Goal: Transaction & Acquisition: Purchase product/service

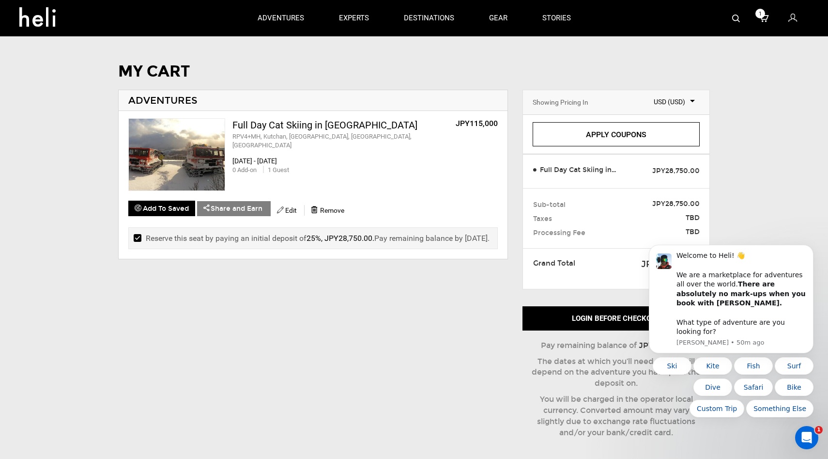
click at [604, 142] on link "Apply Coupons" at bounding box center [617, 134] width 168 height 24
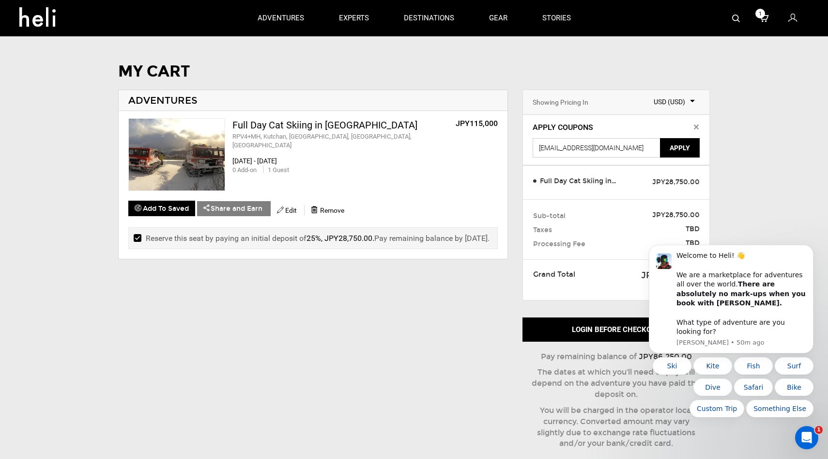
drag, startPoint x: 638, startPoint y: 144, endPoint x: 482, endPoint y: 114, distance: 159.3
click at [482, 114] on div "MY CART ADVENTURES Full Day Cat Skiing in [GEOGRAPHIC_DATA] RPV4+MH, [GEOGRAPHI…" at bounding box center [414, 264] width 621 height 403
click at [569, 150] on input "text" at bounding box center [597, 147] width 129 height 19
paste input "414.39"
type input "414.39"
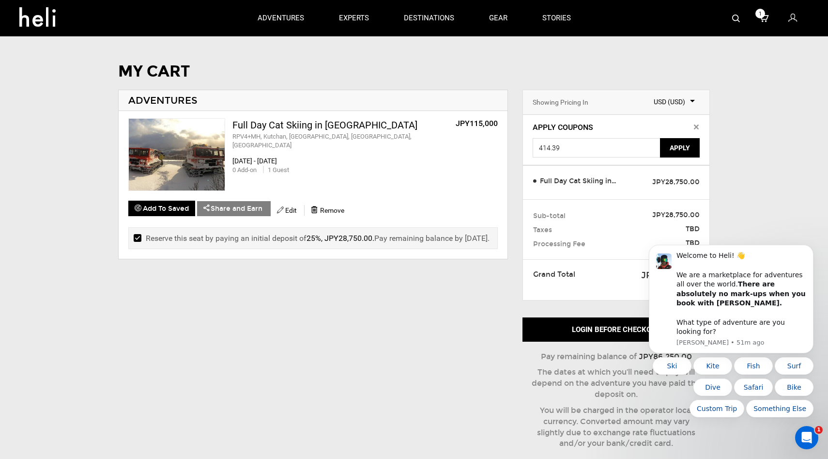
click at [681, 152] on button "Apply" at bounding box center [680, 147] width 40 height 19
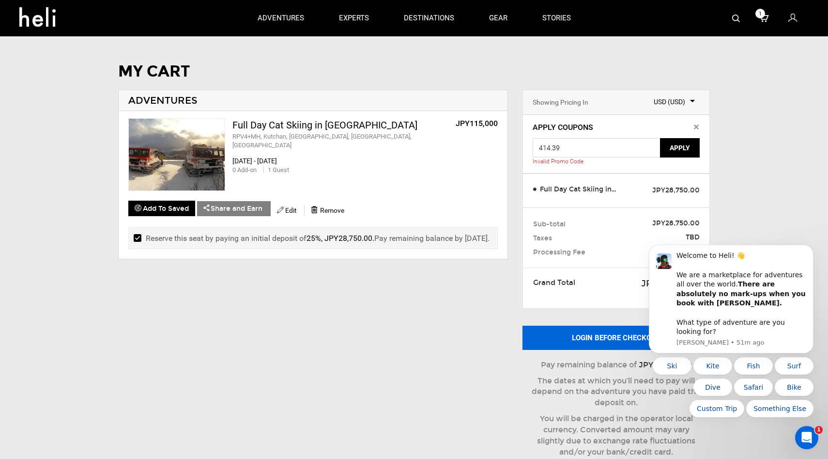
click at [610, 334] on button "Login before checkout" at bounding box center [617, 337] width 188 height 24
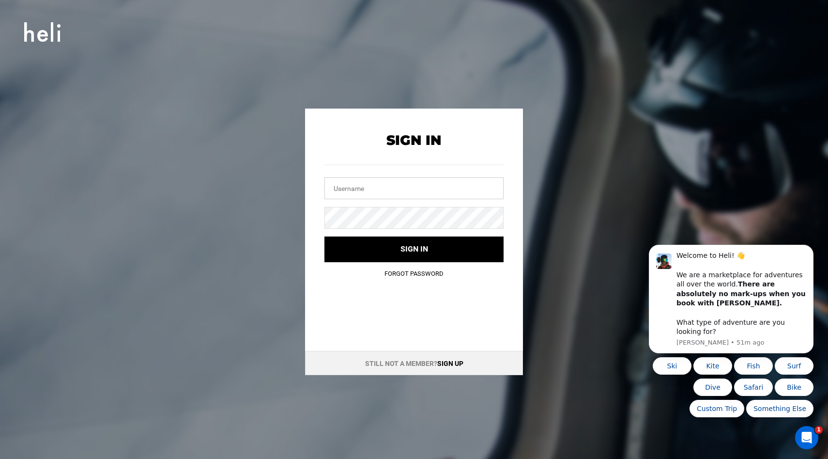
click at [400, 178] on input "text" at bounding box center [413, 188] width 179 height 22
type input "[EMAIL_ADDRESS][DOMAIN_NAME]"
click at [324, 236] on button "Sign in" at bounding box center [413, 249] width 179 height 26
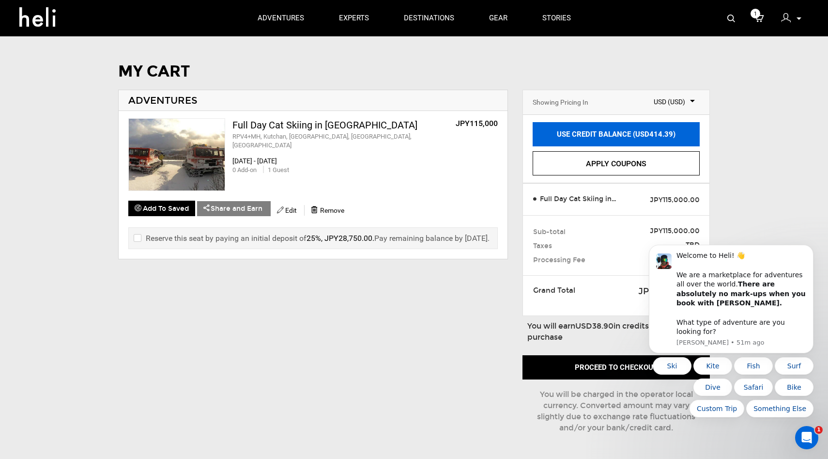
click at [609, 131] on link "USE CREDIT BALANCE (USD414.39)" at bounding box center [617, 134] width 168 height 24
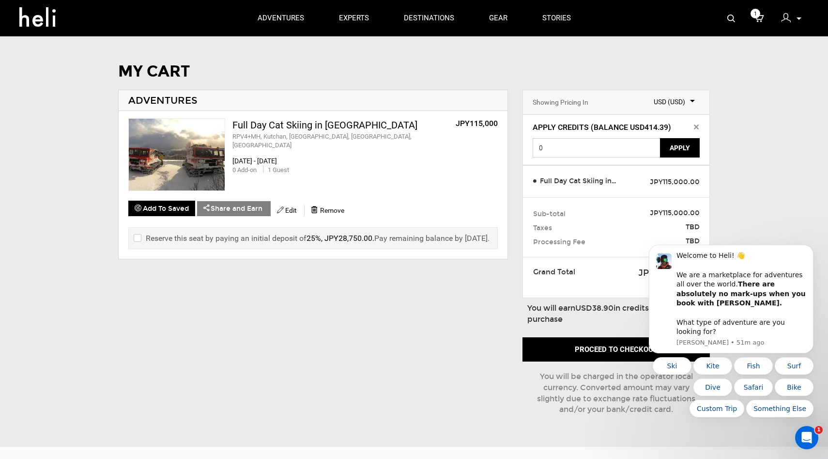
drag, startPoint x: 633, startPoint y: 154, endPoint x: 528, endPoint y: 126, distance: 108.2
click at [533, 128] on div "Apply Credits (Balance USD414.39) 0 Apply" at bounding box center [617, 139] width 168 height 35
click at [670, 148] on button "Apply" at bounding box center [680, 147] width 40 height 19
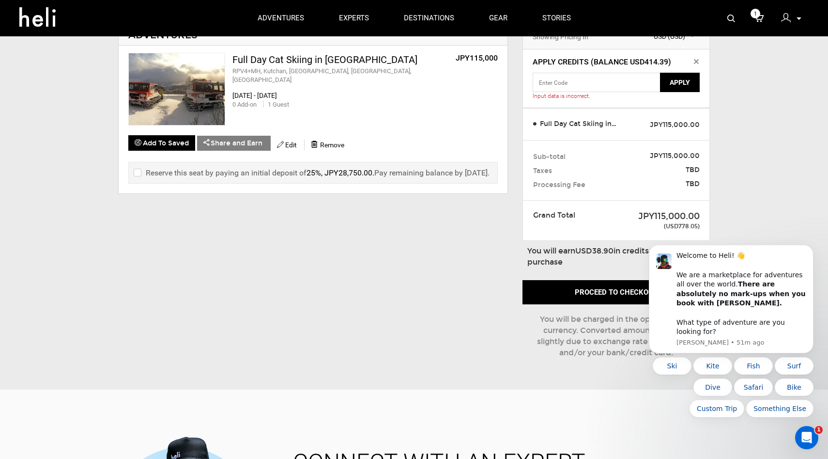
scroll to position [79, 0]
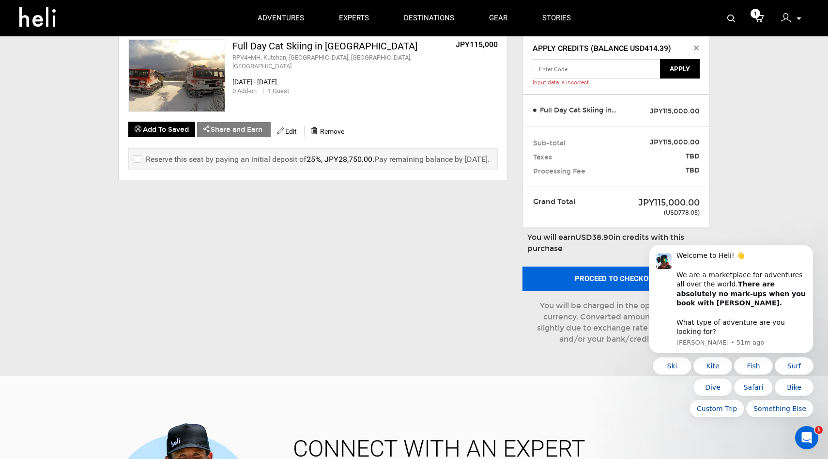
click at [608, 276] on button "Proceed to checkout" at bounding box center [617, 278] width 188 height 24
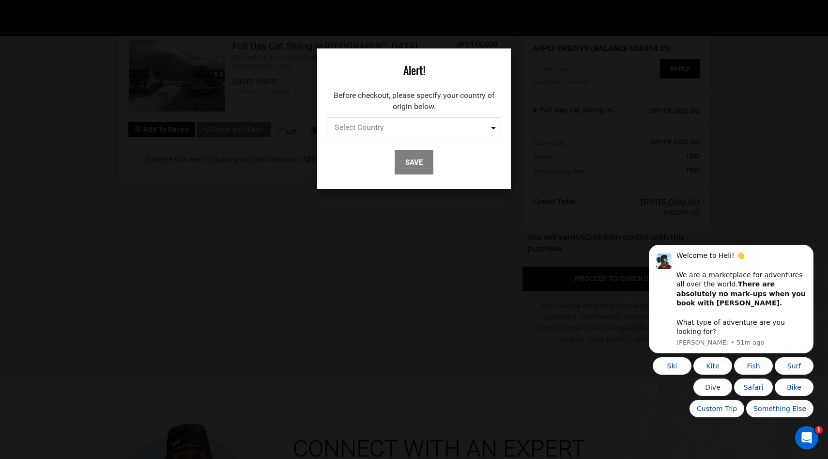
click at [400, 131] on span "Select Country" at bounding box center [414, 127] width 174 height 21
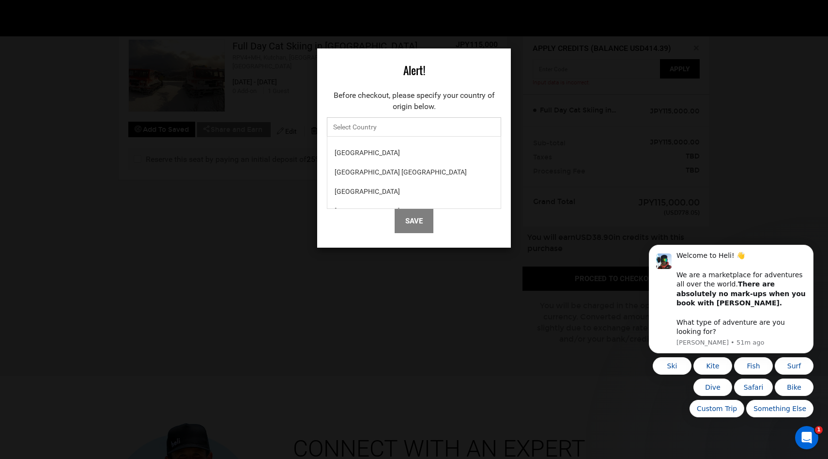
scroll to position [4445, 0]
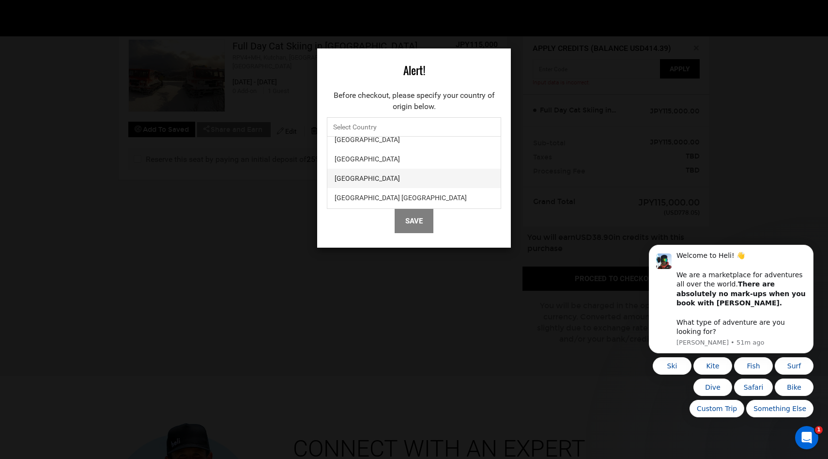
click at [384, 179] on div "[GEOGRAPHIC_DATA]" at bounding box center [414, 178] width 159 height 10
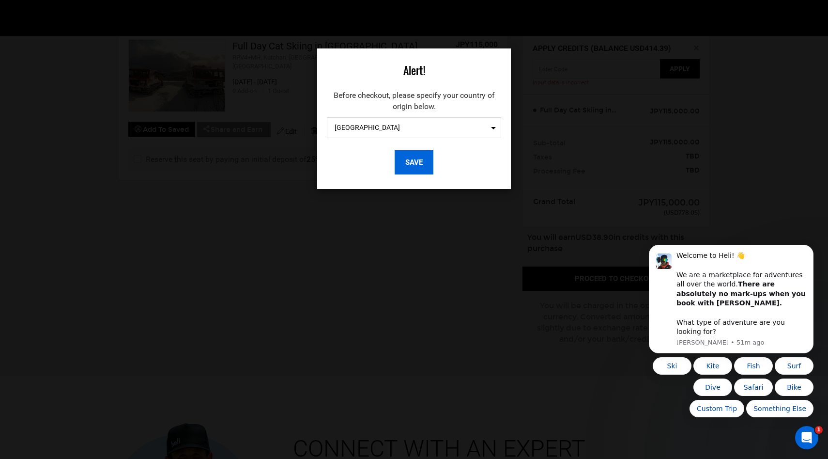
click at [412, 171] on button "Save" at bounding box center [414, 162] width 39 height 24
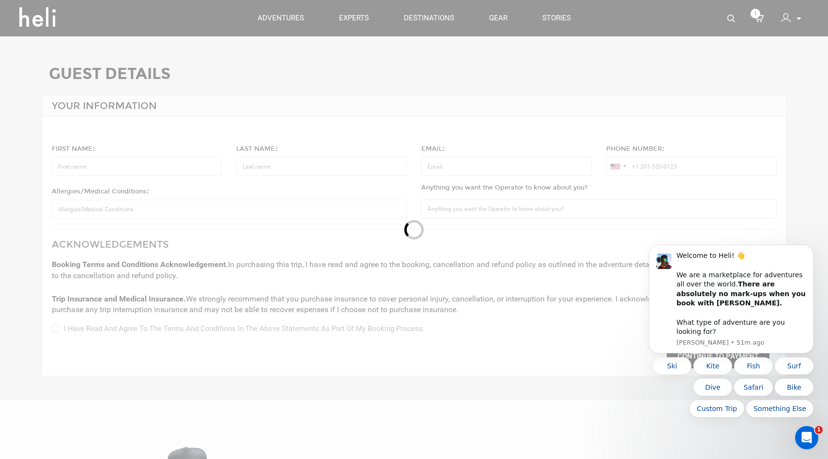
type input "[PERSON_NAME]"
type input "[EMAIL_ADDRESS][DOMAIN_NAME]"
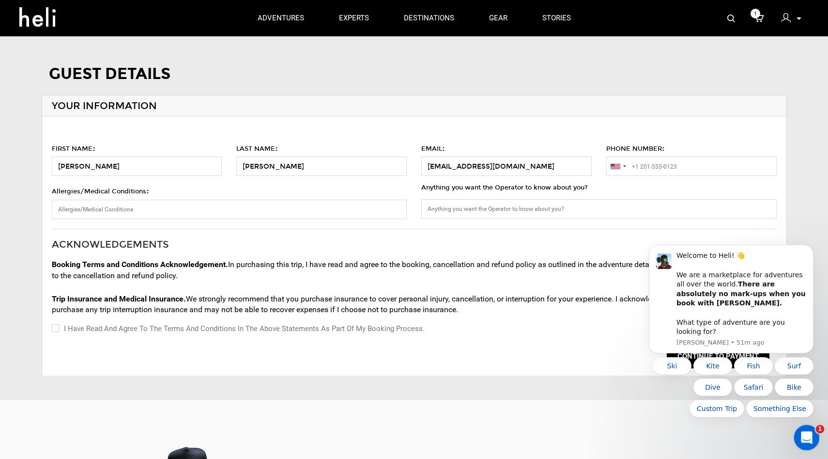
click at [803, 440] on icon "Open Intercom Messenger" at bounding box center [806, 436] width 16 height 16
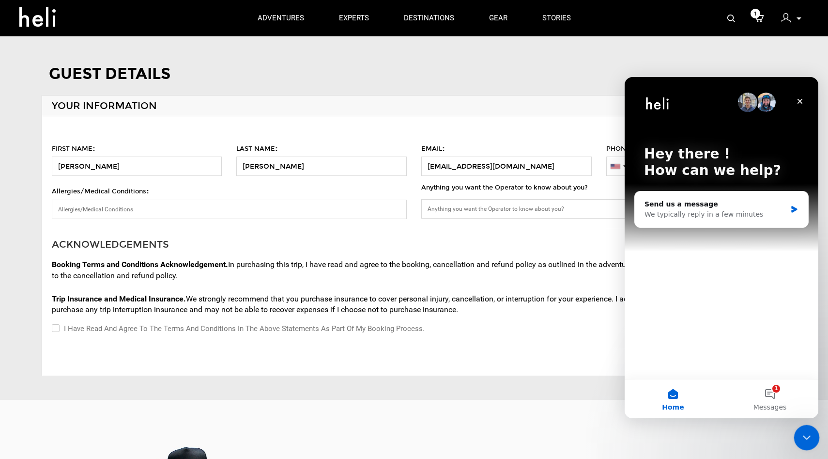
click at [810, 447] on div "Close Intercom Messenger" at bounding box center [805, 435] width 23 height 23
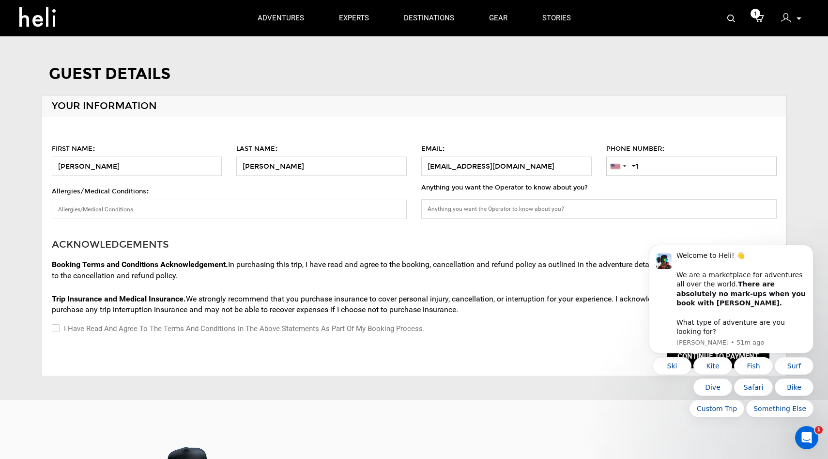
click at [662, 160] on input "+1" at bounding box center [691, 165] width 170 height 19
type input "[PHONE_NUMBER]"
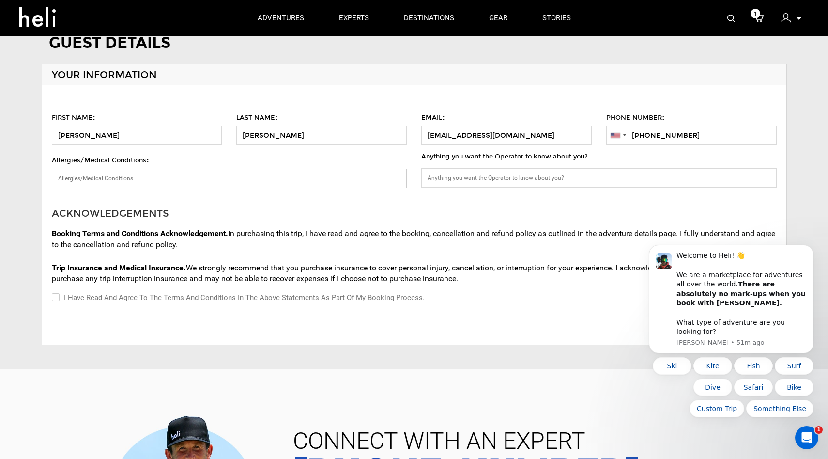
scroll to position [42, 0]
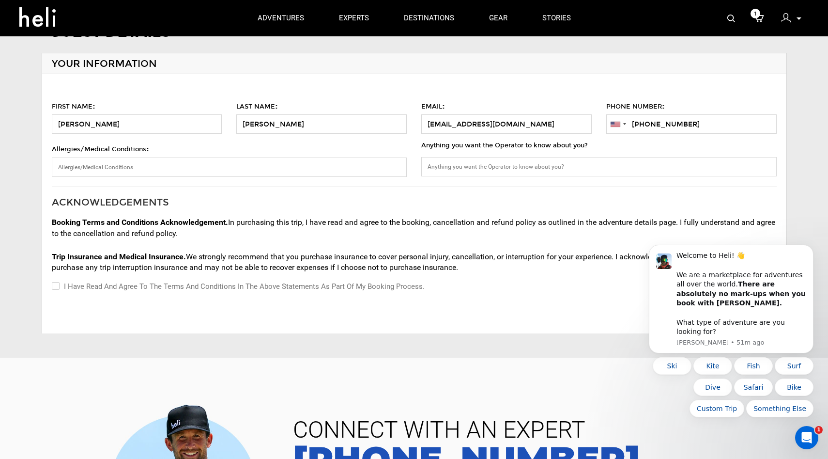
click at [56, 285] on input "I have read and agree to the terms and conditions in the above statements as pa…" at bounding box center [55, 286] width 6 height 12
checkbox input "true"
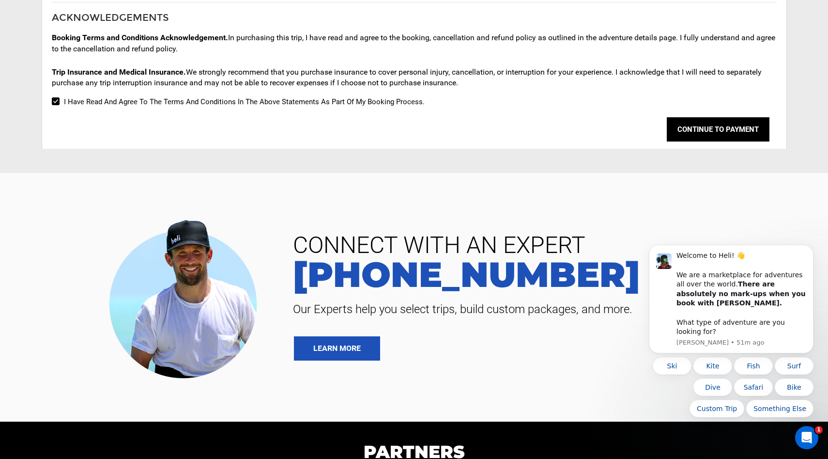
scroll to position [242, 0]
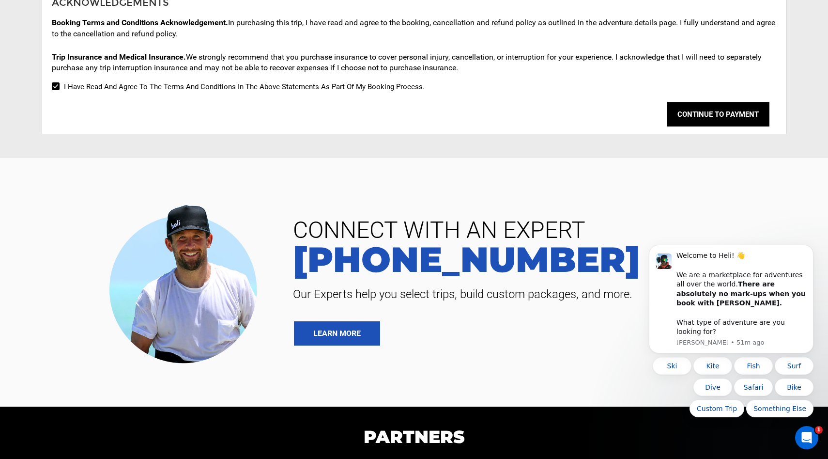
click at [734, 94] on div "ACKNOWLEDGEMENTS Booking Terms and Conditions Acknowledgement. In purchasing th…" at bounding box center [414, 60] width 725 height 146
click at [726, 107] on button "CONTINUE TO PAYMENT" at bounding box center [718, 114] width 103 height 24
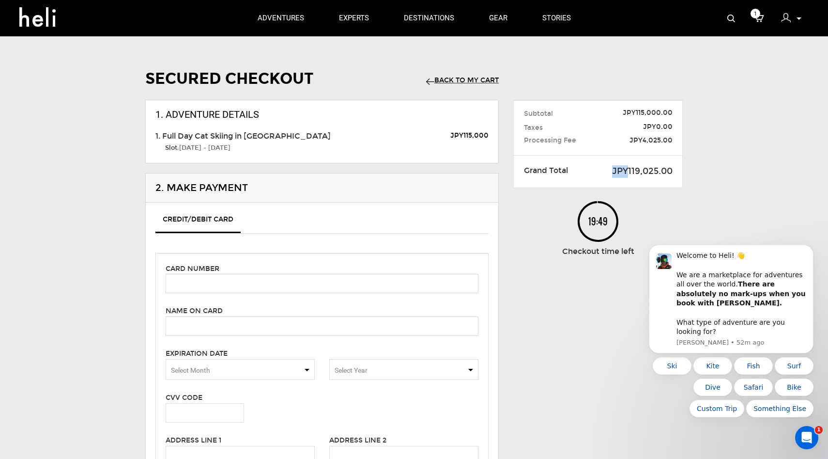
drag, startPoint x: 628, startPoint y: 171, endPoint x: 679, endPoint y: 177, distance: 52.1
click at [679, 177] on div "JPY119,025.00" at bounding box center [632, 171] width 95 height 13
drag, startPoint x: 675, startPoint y: 171, endPoint x: 638, endPoint y: 171, distance: 37.3
click at [638, 171] on div "JPY119,025.00" at bounding box center [632, 171] width 95 height 13
click at [638, 173] on span "JPY119,025.00" at bounding box center [632, 171] width 81 height 13
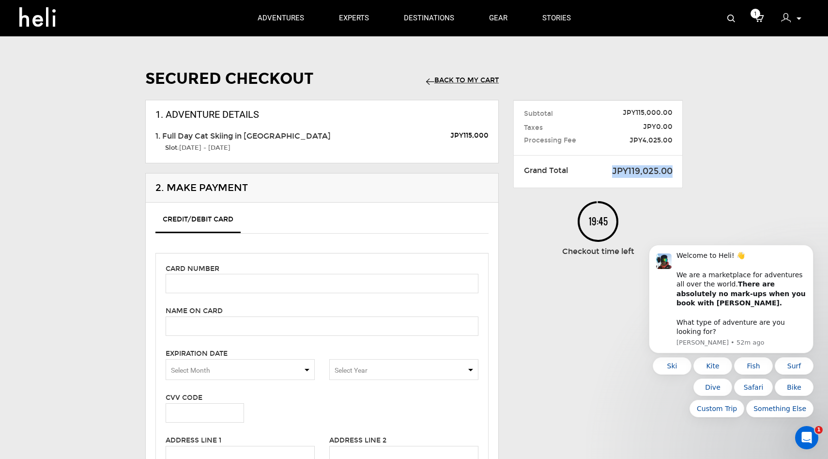
drag, startPoint x: 612, startPoint y: 169, endPoint x: 671, endPoint y: 169, distance: 59.1
click at [671, 169] on span "JPY119,025.00" at bounding box center [632, 171] width 81 height 13
drag, startPoint x: 671, startPoint y: 169, endPoint x: 613, endPoint y: 173, distance: 58.3
click at [613, 173] on span "JPY119,025.00" at bounding box center [632, 171] width 81 height 13
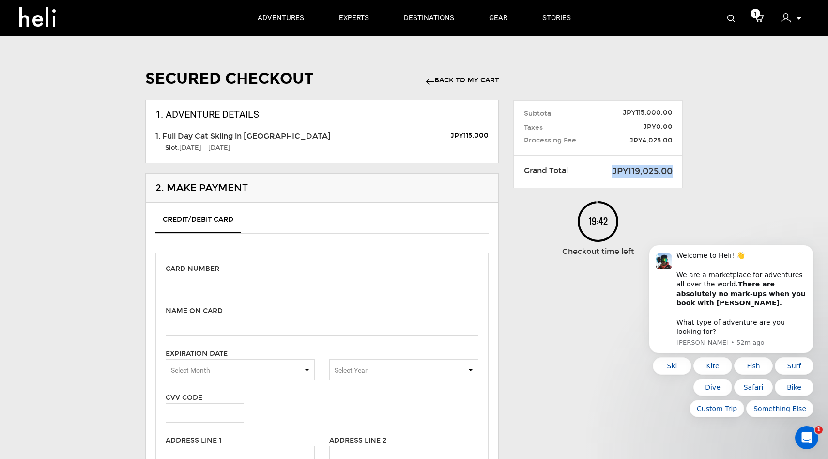
copy span "JPY119,025.00"
click at [631, 175] on span "JPY119,025.00" at bounding box center [632, 171] width 81 height 13
drag, startPoint x: 629, startPoint y: 172, endPoint x: 671, endPoint y: 173, distance: 42.1
click at [671, 173] on span "JPY119,025.00" at bounding box center [632, 171] width 81 height 13
copy span "119,025.00"
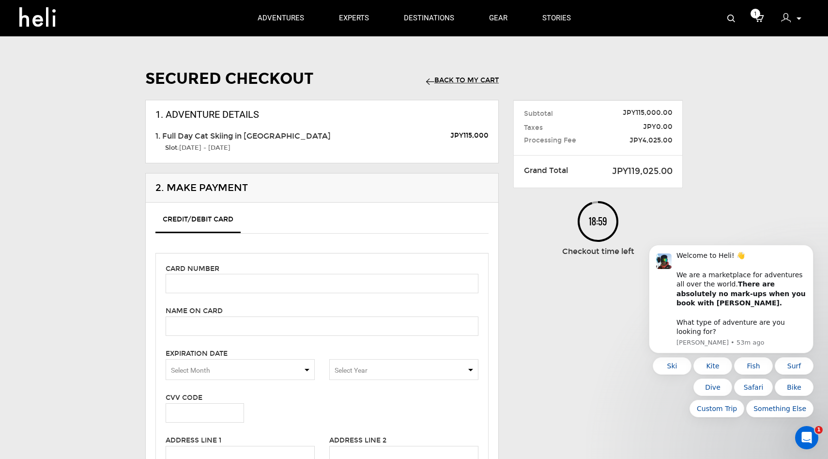
click at [587, 123] on div "Taxes" at bounding box center [558, 127] width 82 height 11
click at [479, 80] on link "Back to my Cart" at bounding box center [462, 80] width 73 height 8
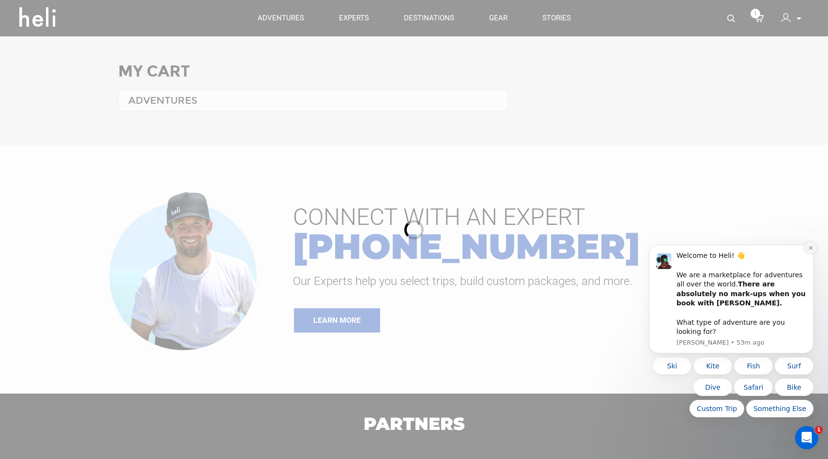
click at [805, 254] on button "Dismiss notification" at bounding box center [810, 247] width 13 height 13
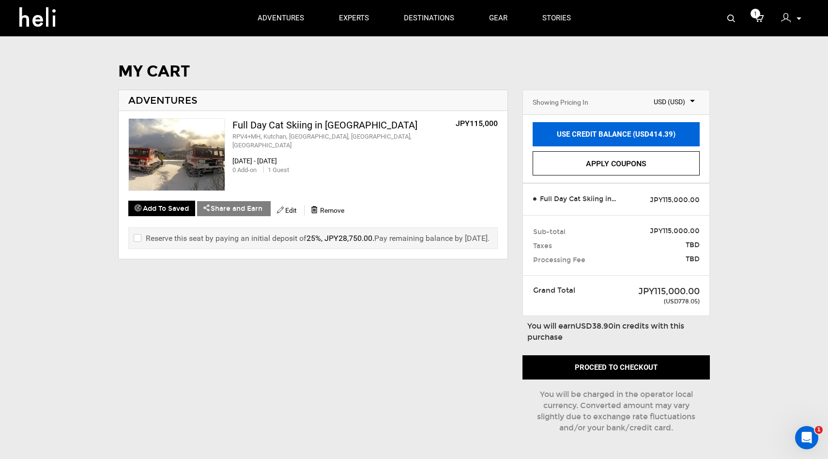
click at [605, 136] on link "USE CREDIT BALANCE (USD414.39)" at bounding box center [617, 134] width 168 height 24
